Goal: Navigation & Orientation: Find specific page/section

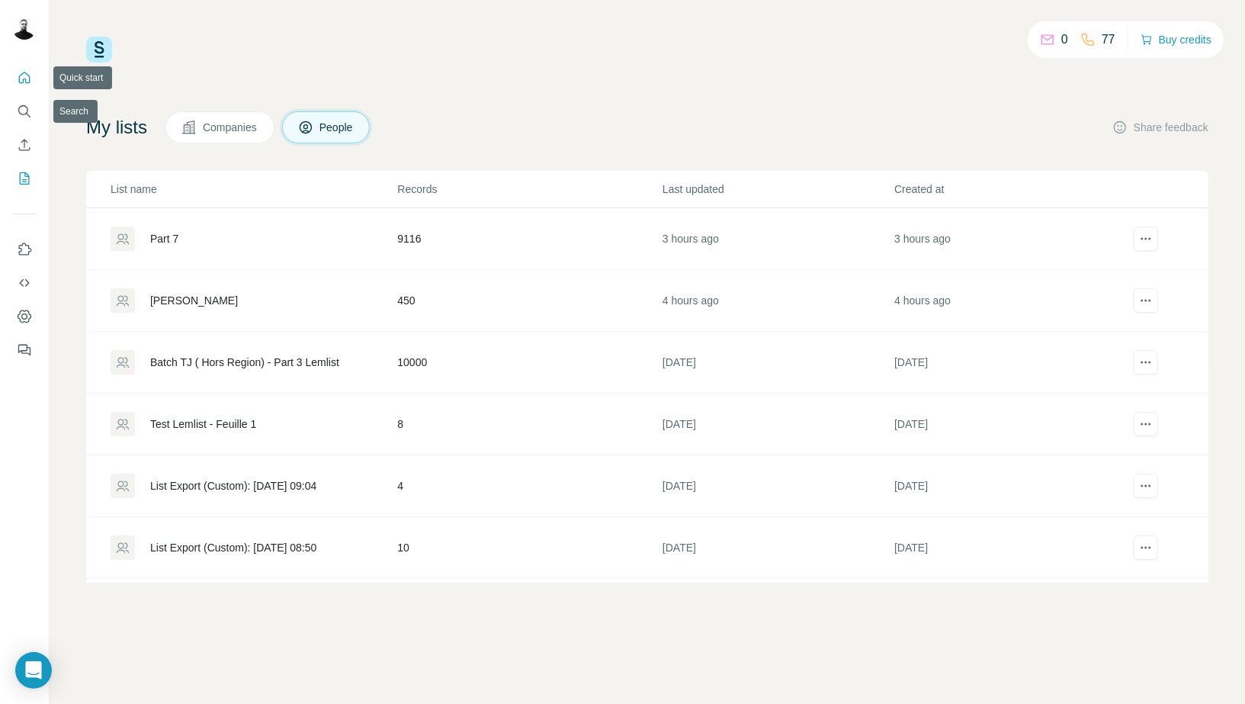
click at [27, 83] on icon "Quick start" at bounding box center [24, 77] width 11 height 11
